Goal: Information Seeking & Learning: Learn about a topic

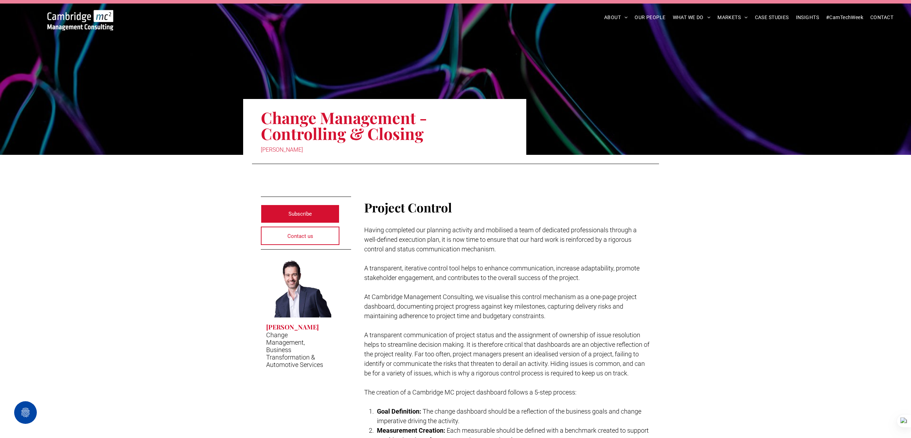
click at [102, 23] on img at bounding box center [80, 20] width 66 height 21
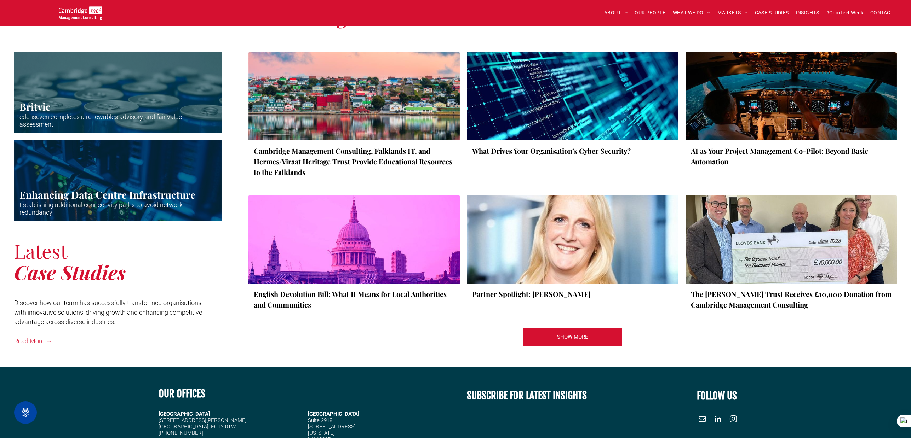
scroll to position [1280, 0]
